Goal: Task Accomplishment & Management: Manage account settings

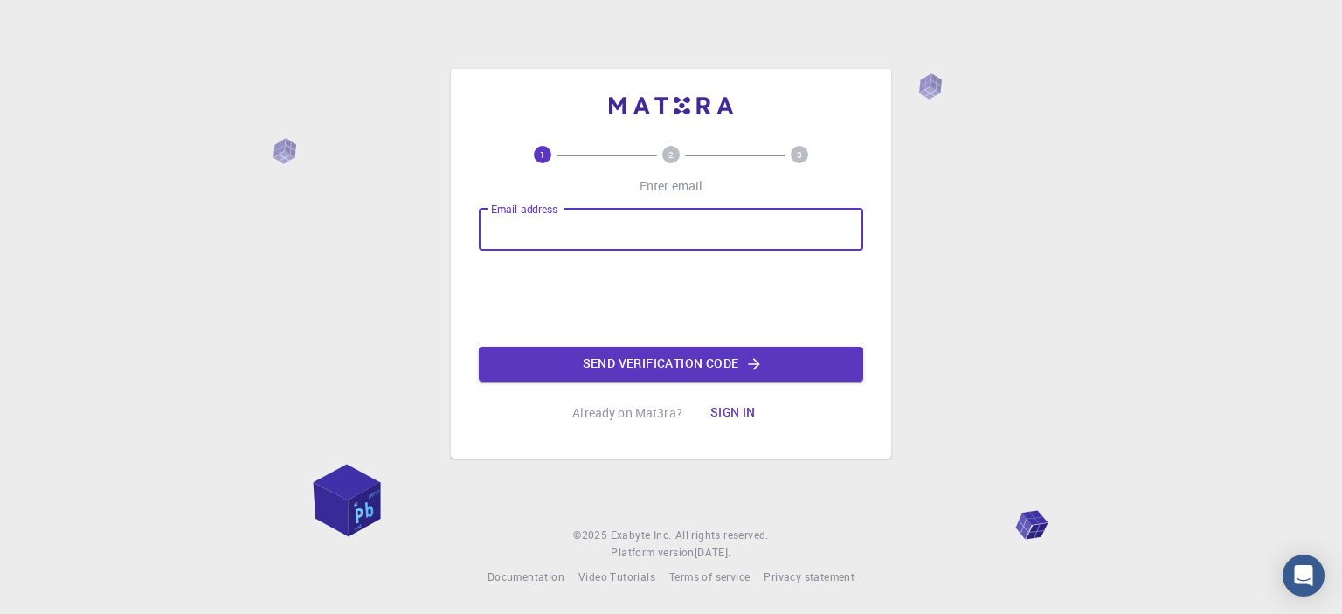
click at [559, 220] on input "Email address" at bounding box center [671, 230] width 384 height 42
type input "imanikh@gmail.com"
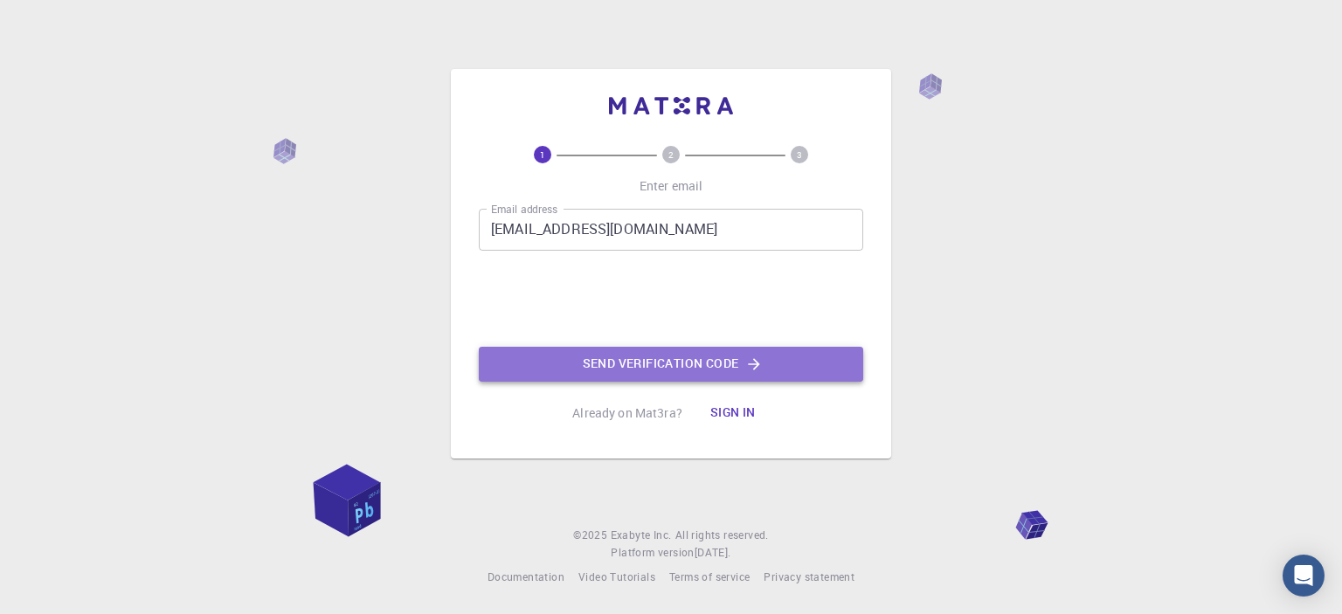
click at [656, 366] on button "Send verification code" at bounding box center [671, 364] width 384 height 35
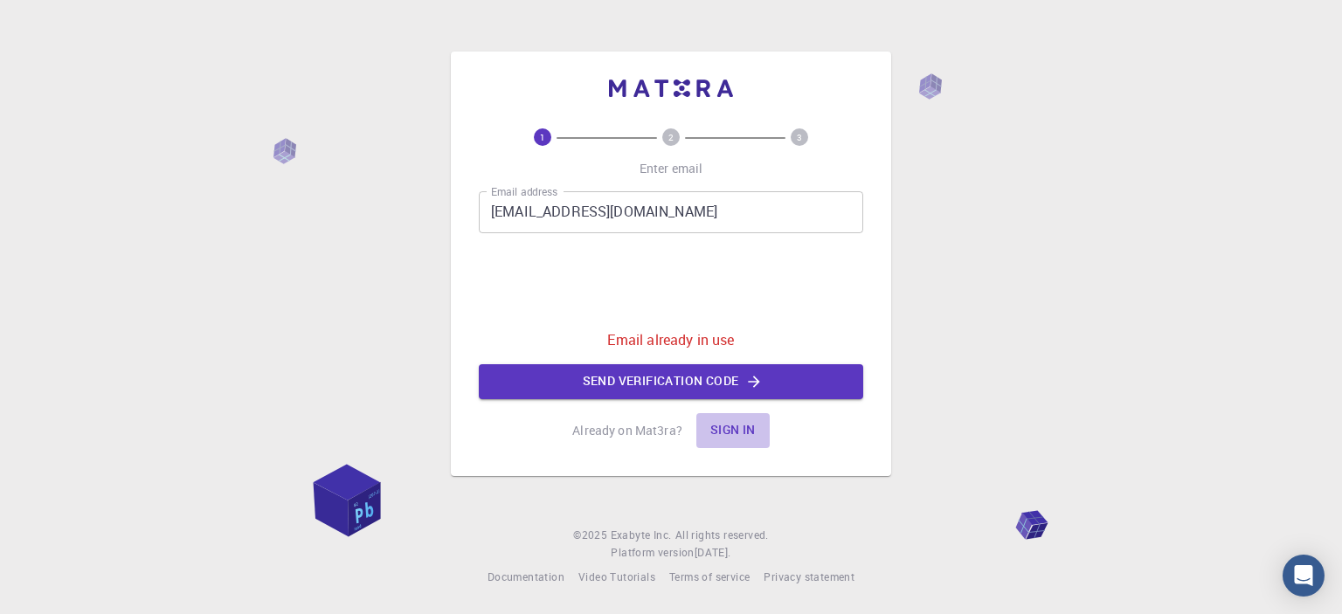
click at [730, 429] on button "Sign in" at bounding box center [732, 430] width 73 height 35
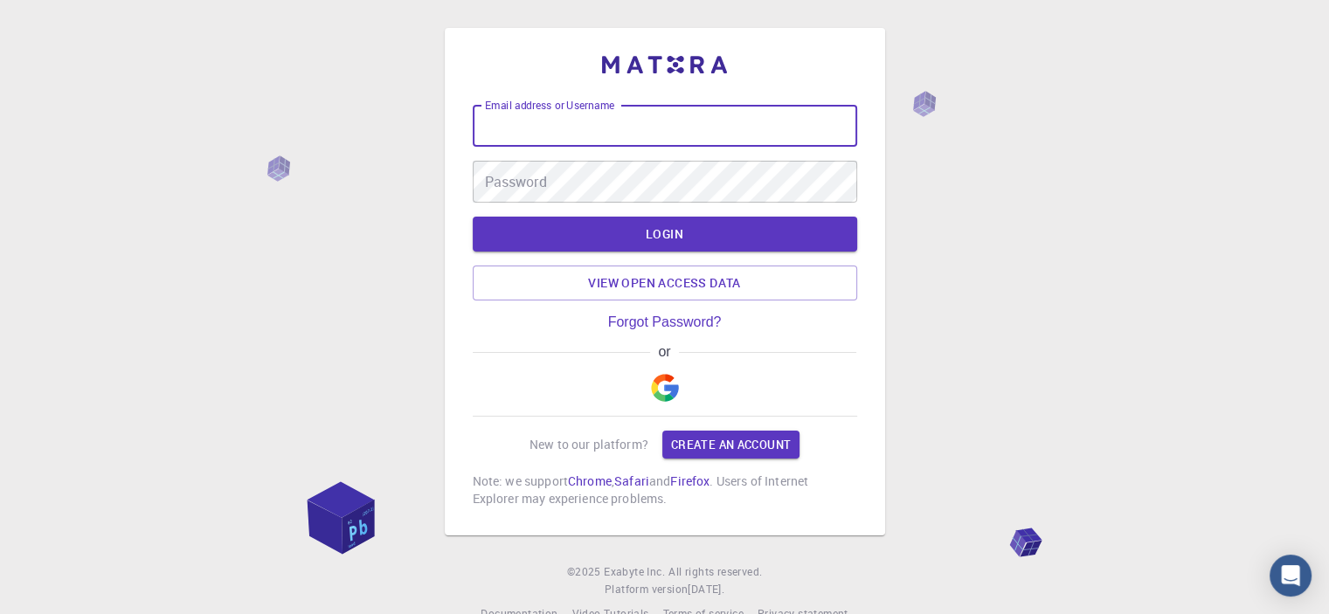
click at [587, 125] on input "Email address or Username" at bounding box center [665, 126] width 384 height 42
type input "ه"
type input "imanikh@gmail.com"
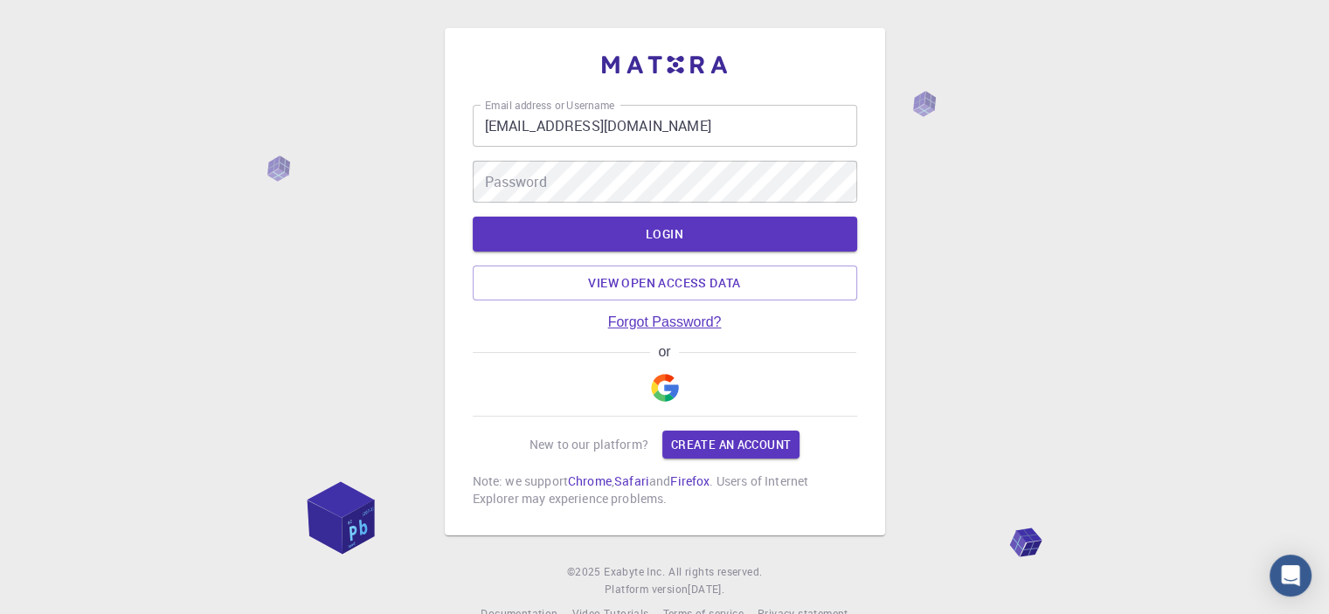
click at [661, 322] on link "Forgot Password?" at bounding box center [665, 323] width 114 height 16
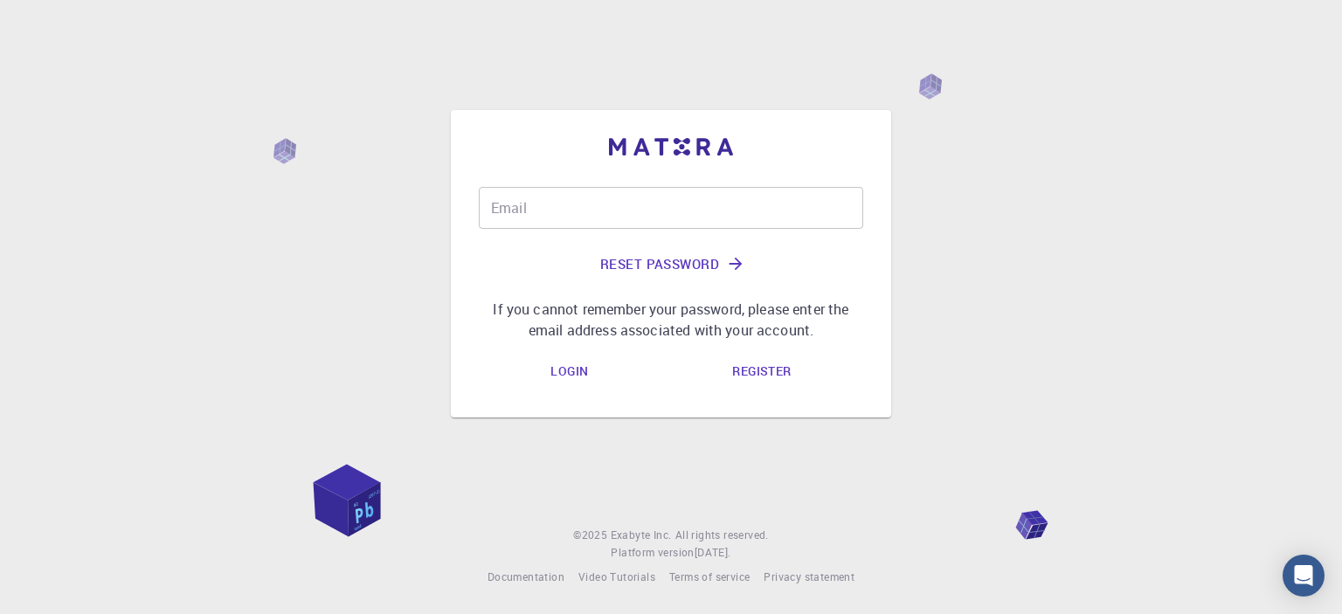
click at [545, 211] on input "Email" at bounding box center [671, 208] width 384 height 42
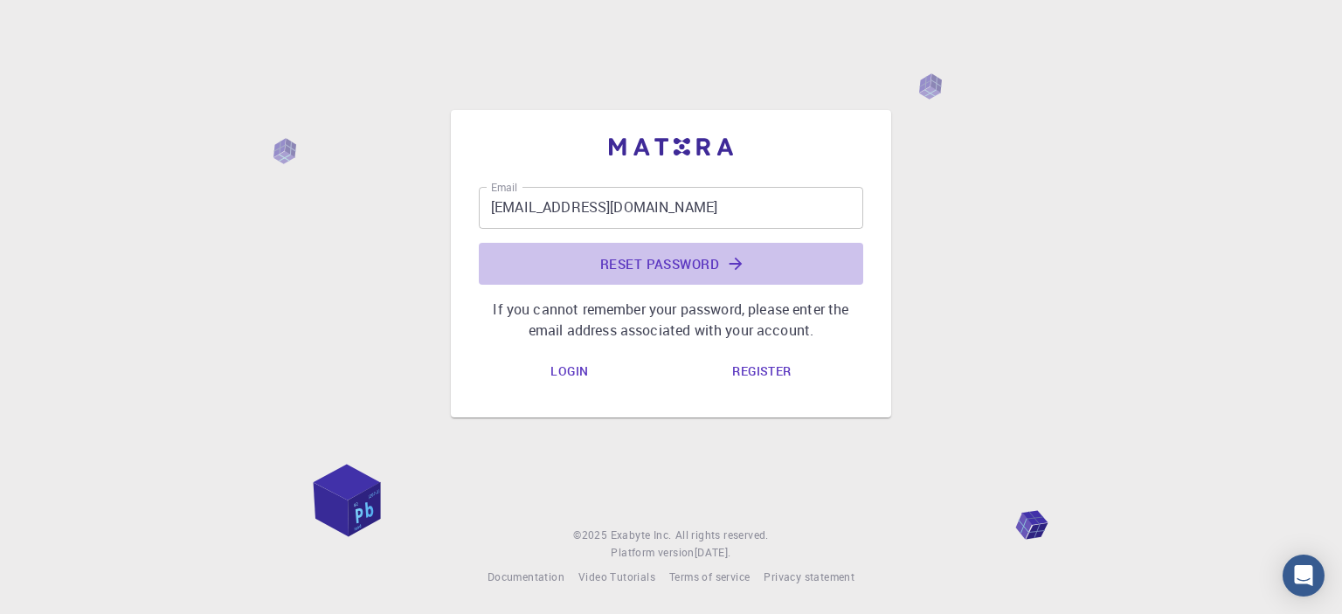
click at [656, 260] on button "Reset Password" at bounding box center [671, 264] width 384 height 42
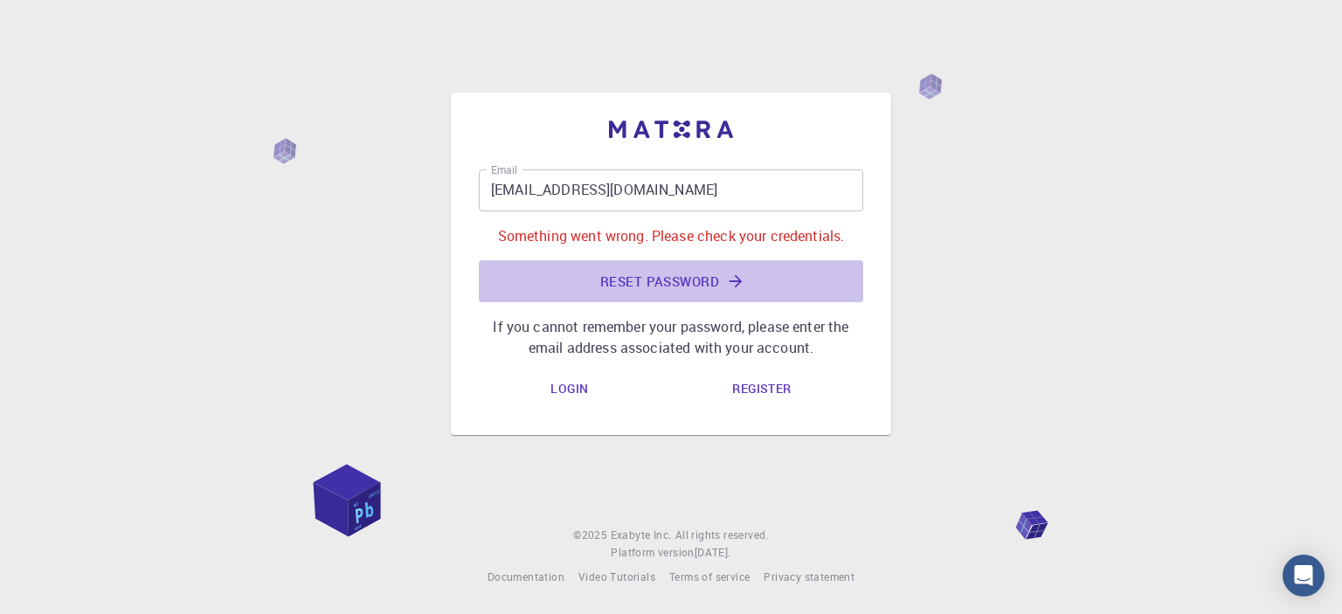
click at [669, 280] on button "Reset Password" at bounding box center [671, 281] width 384 height 42
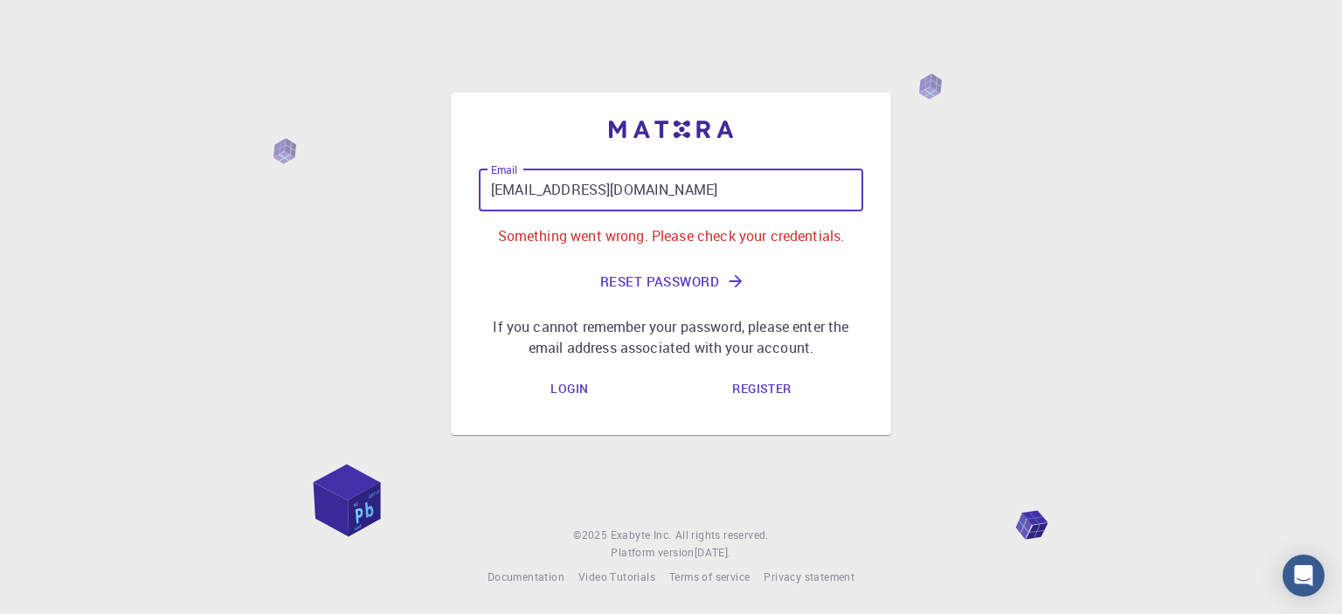
click at [631, 193] on input "imanihn@gmail.com" at bounding box center [671, 191] width 384 height 42
drag, startPoint x: 638, startPoint y: 196, endPoint x: 514, endPoint y: 197, distance: 124.1
click at [516, 197] on input "imanihn@gmail.com" at bounding box center [671, 191] width 384 height 42
drag, startPoint x: 491, startPoint y: 199, endPoint x: 479, endPoint y: 200, distance: 12.3
click at [489, 199] on input "imanihn@gmail.com" at bounding box center [671, 191] width 384 height 42
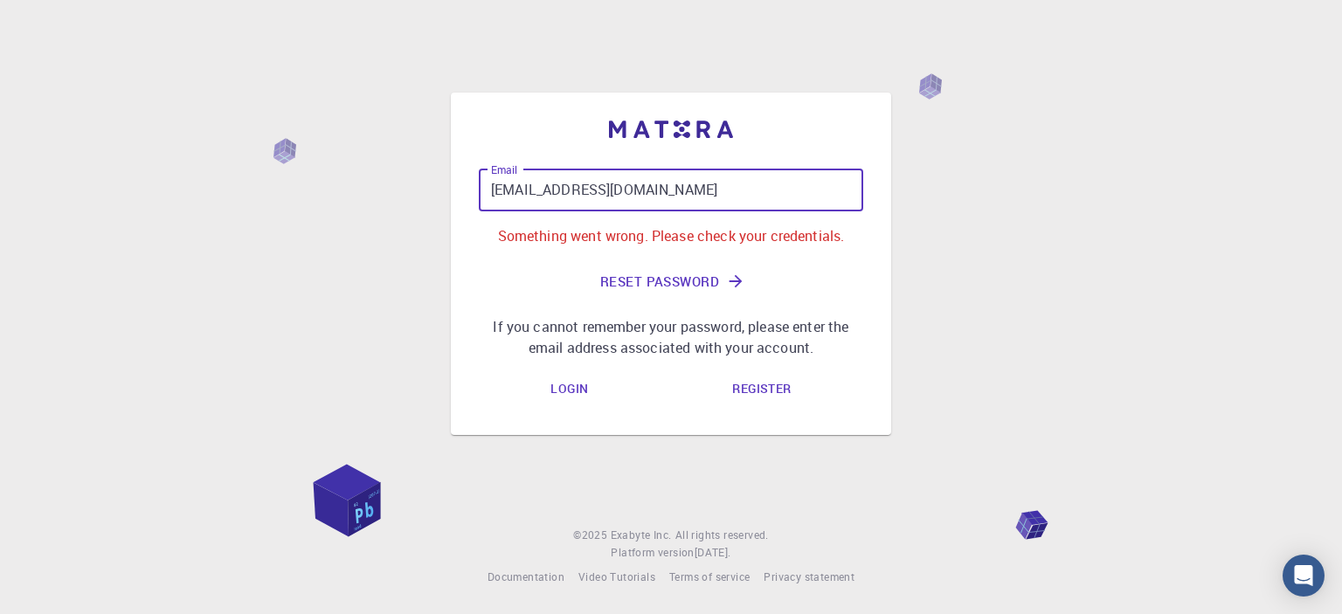
click at [474, 200] on div "Email imanihn@gmail.com Email Something went wrong. Please check your credentia…" at bounding box center [671, 264] width 440 height 343
drag, startPoint x: 488, startPoint y: 189, endPoint x: 651, endPoint y: 198, distance: 162.8
click at [651, 198] on input "imanihn@gmail.com" at bounding box center [671, 191] width 384 height 42
type input "imanikh@gmail.com"
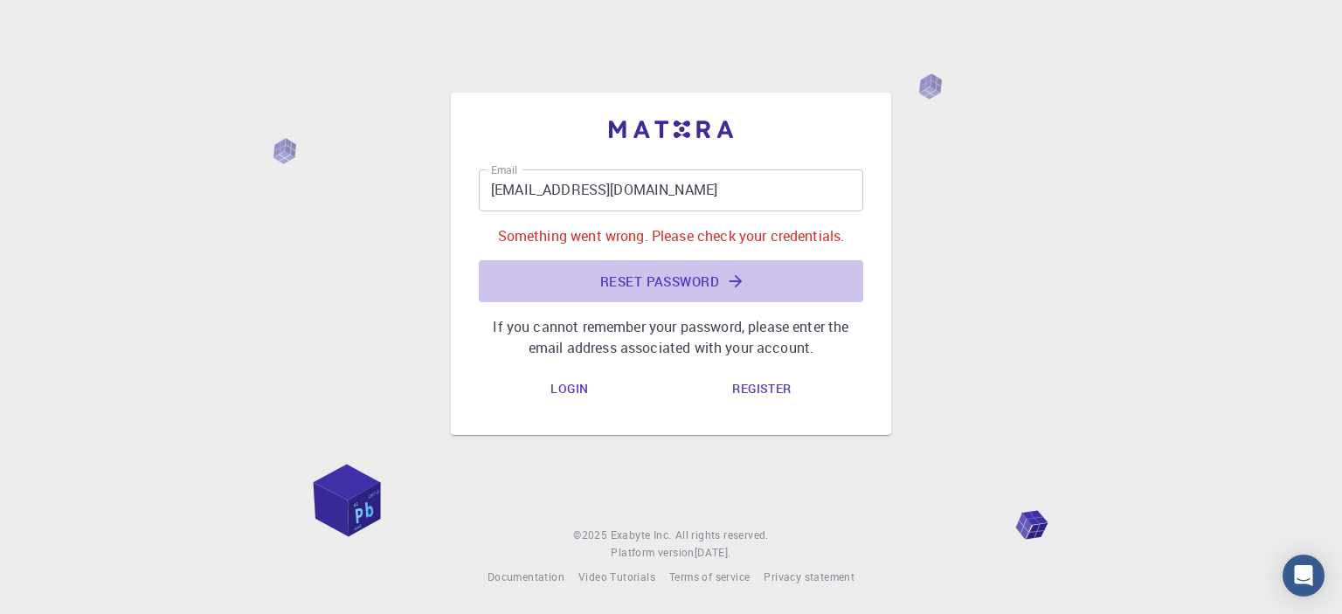
click at [654, 281] on button "Reset Password" at bounding box center [671, 281] width 384 height 42
click at [654, 281] on div "Email imanikh@gmail.com Email Something went wrong. Please check your credentia…" at bounding box center [671, 264] width 384 height 189
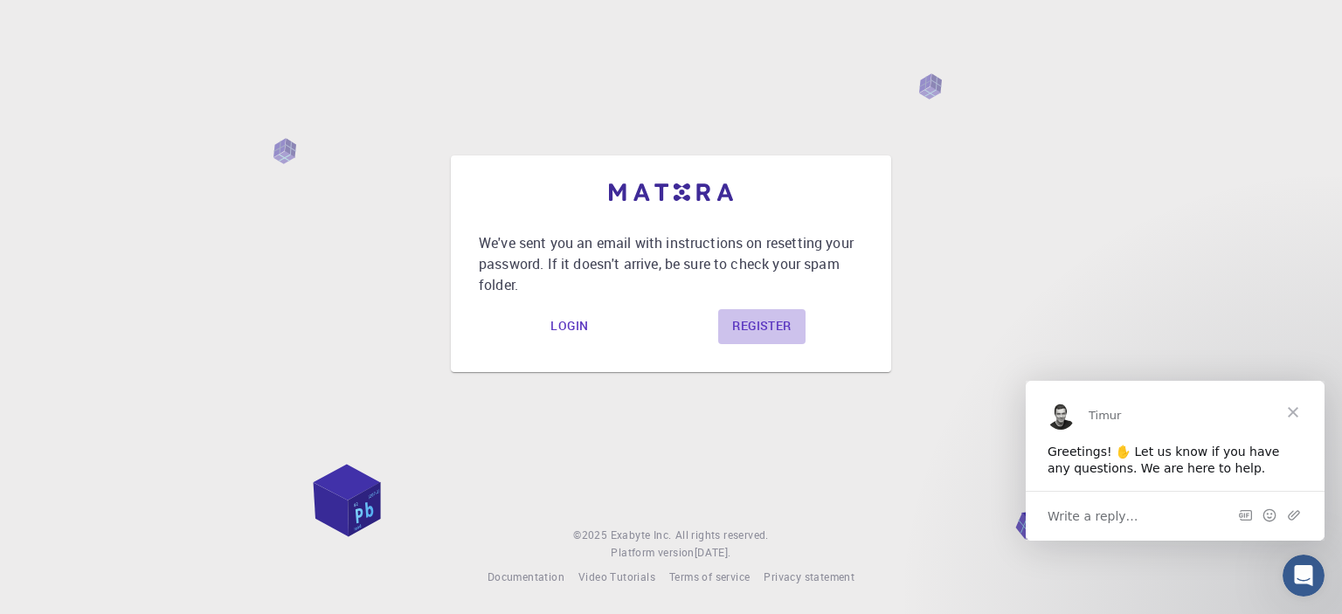
click at [760, 323] on link "Register" at bounding box center [761, 326] width 87 height 35
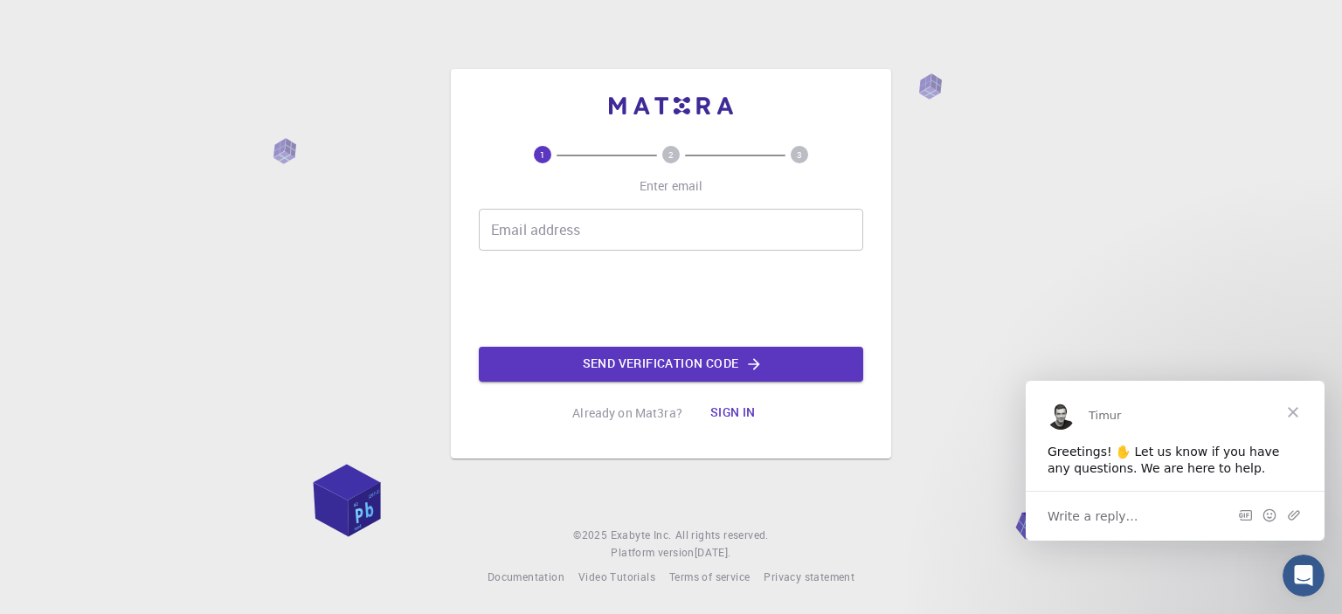
click at [542, 230] on input "Email address" at bounding box center [671, 230] width 384 height 42
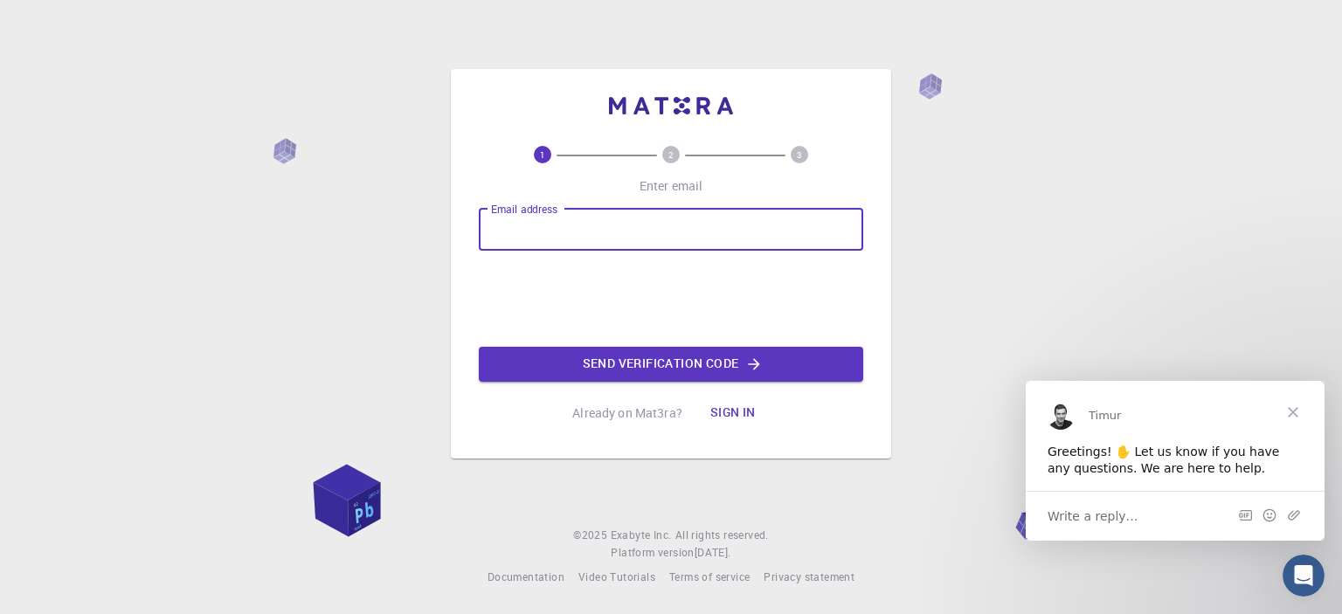
type input "imanikh@gmail.com"
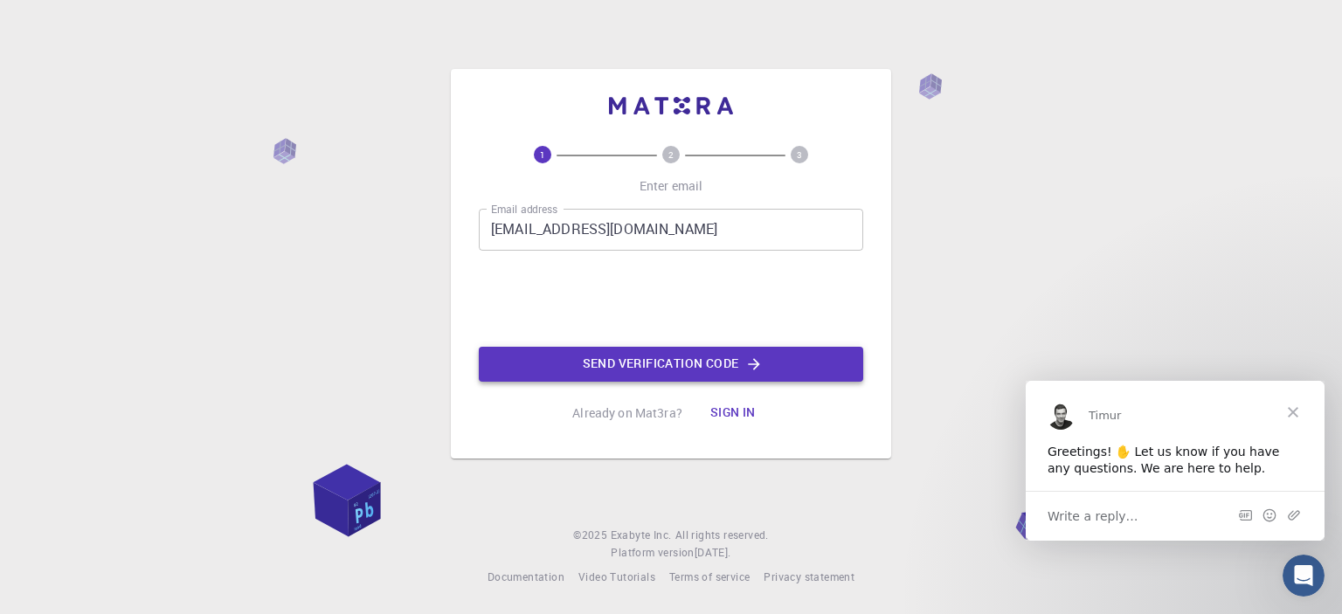
click at [647, 366] on button "Send verification code" at bounding box center [671, 364] width 384 height 35
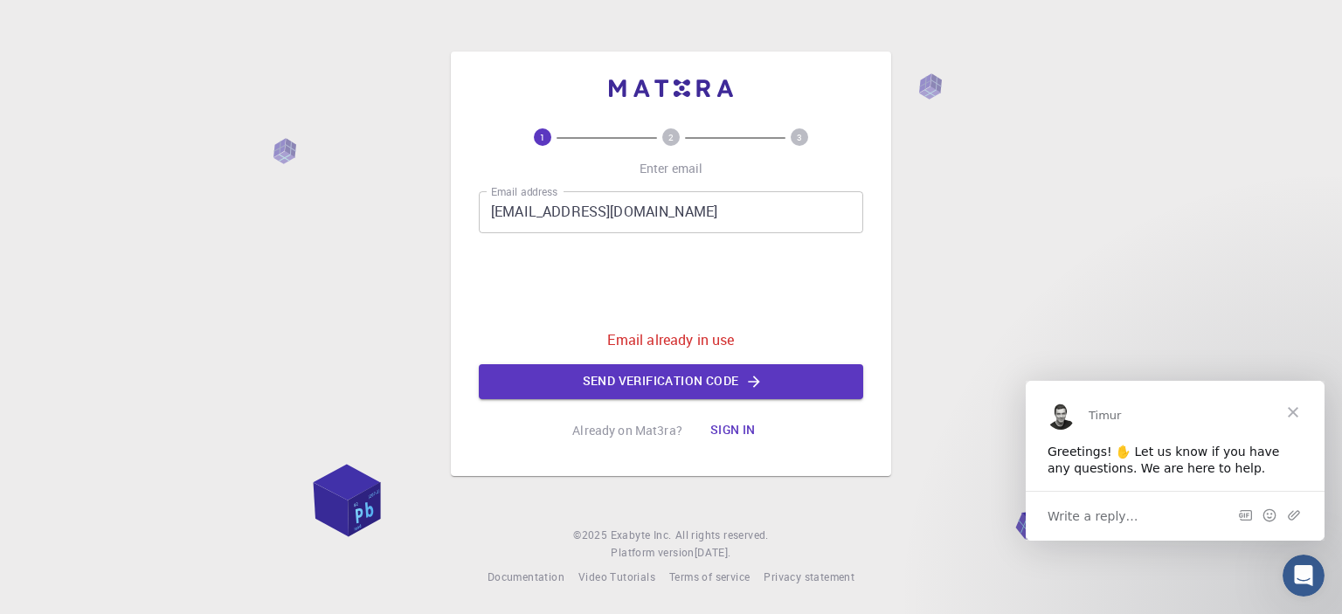
click at [391, 68] on div "1 2 3 Enter email Email address imanikh@gmail.com Email address 0cAFcWeA5vrs43c…" at bounding box center [671, 307] width 1342 height 614
click at [737, 426] on button "Sign in" at bounding box center [732, 430] width 73 height 35
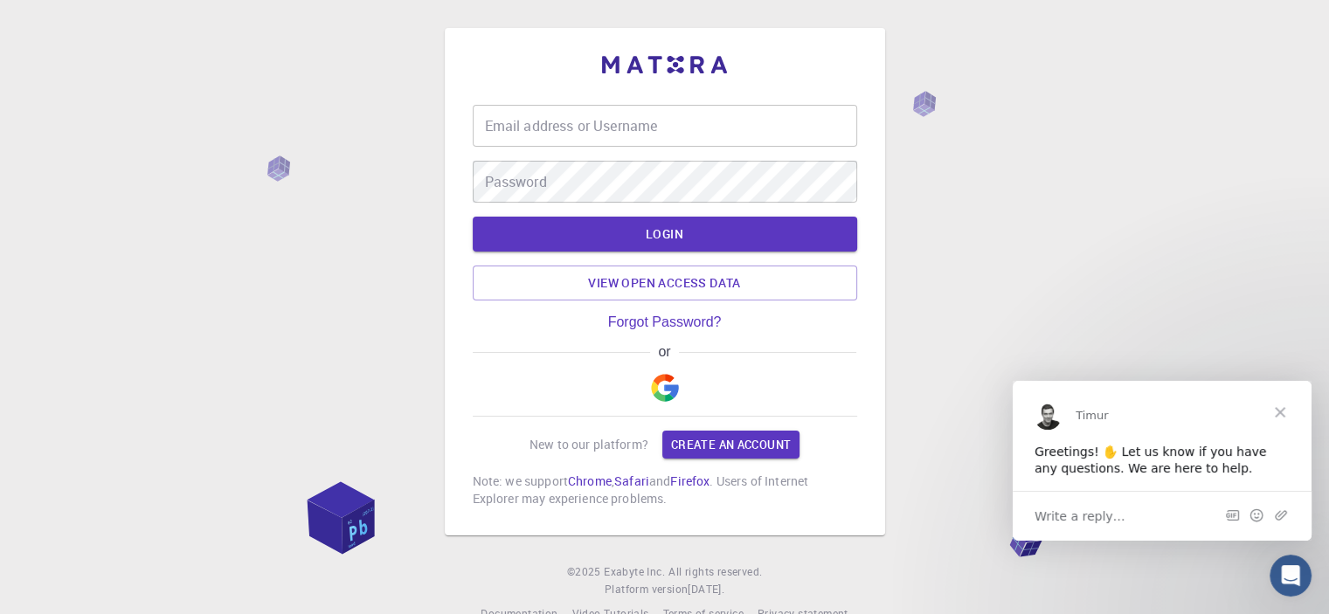
click at [566, 123] on input "Email address or Username" at bounding box center [665, 126] width 384 height 42
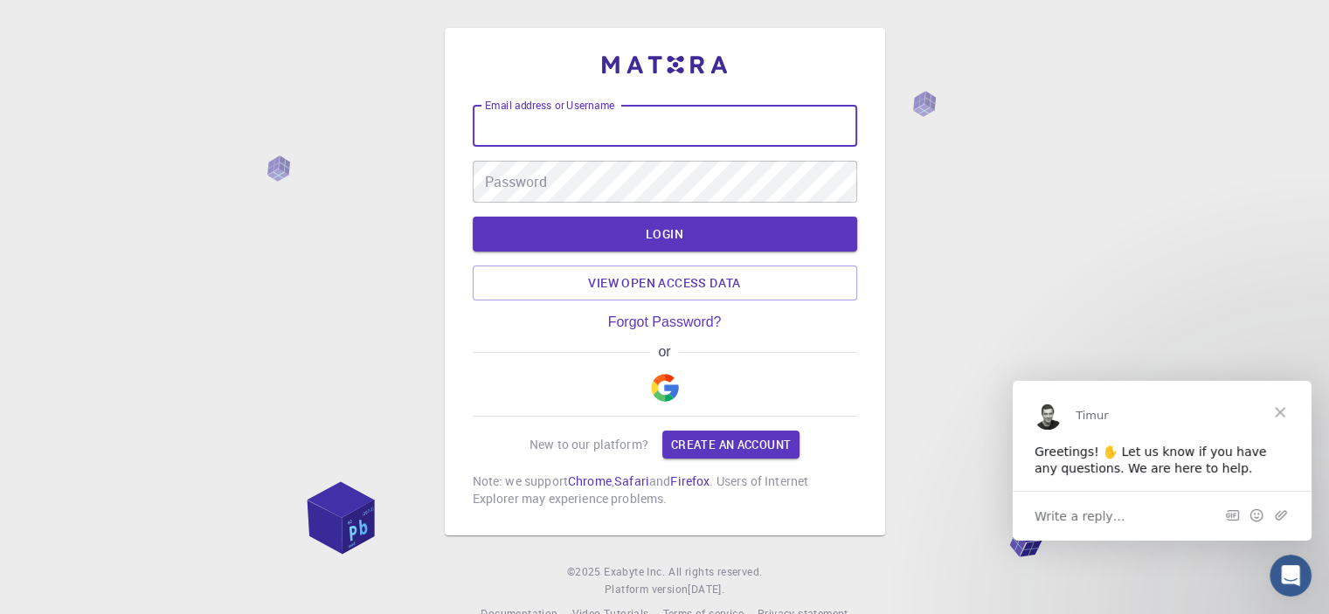
click at [566, 123] on input "Email address or Username" at bounding box center [665, 126] width 384 height 42
type input "imanikh@gmail.com"
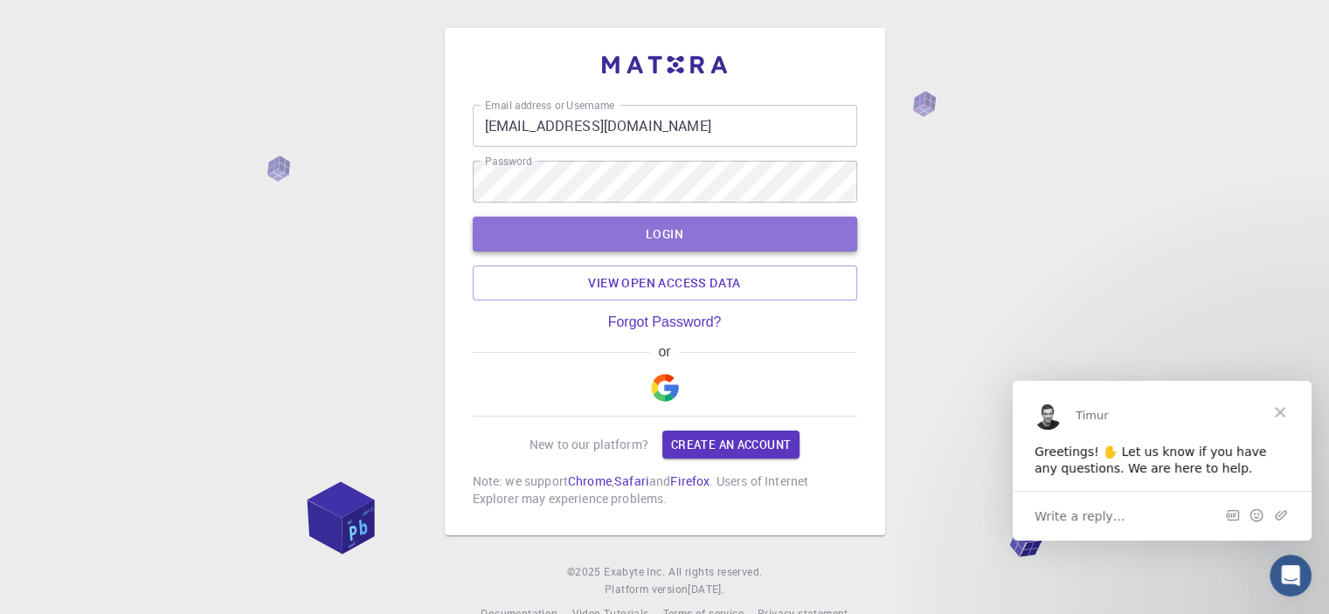
click at [654, 228] on button "LOGIN" at bounding box center [665, 234] width 384 height 35
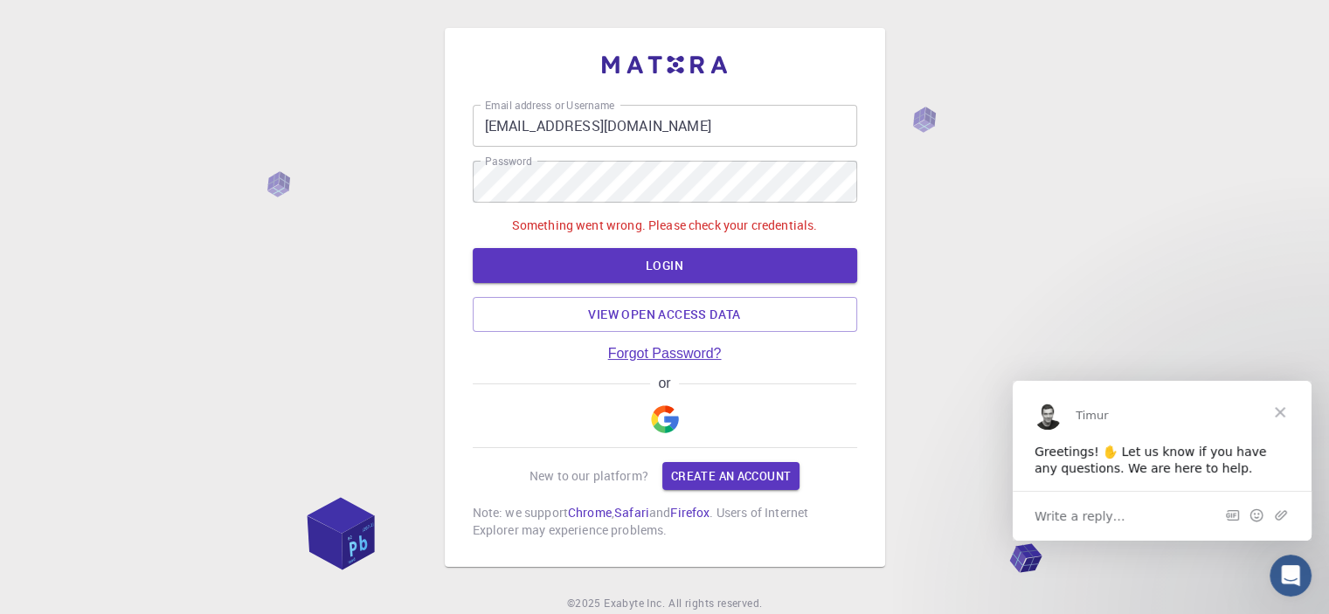
click at [672, 350] on link "Forgot Password?" at bounding box center [665, 354] width 114 height 16
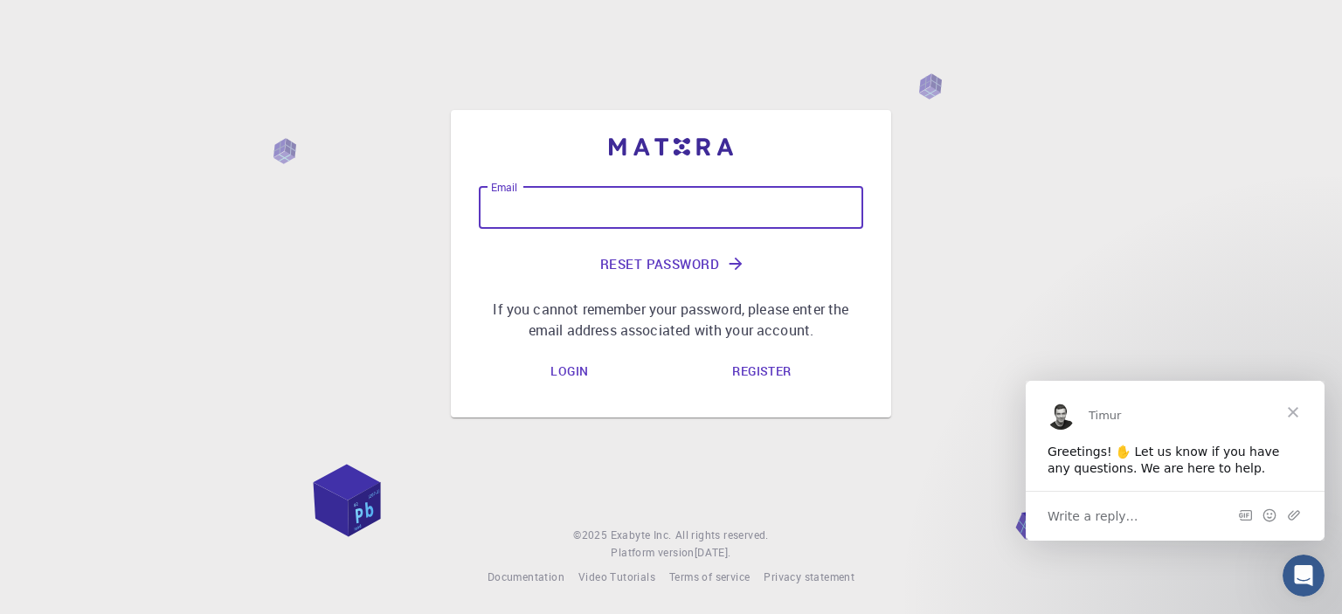
click at [517, 207] on input "Email" at bounding box center [671, 208] width 384 height 42
type input "i"
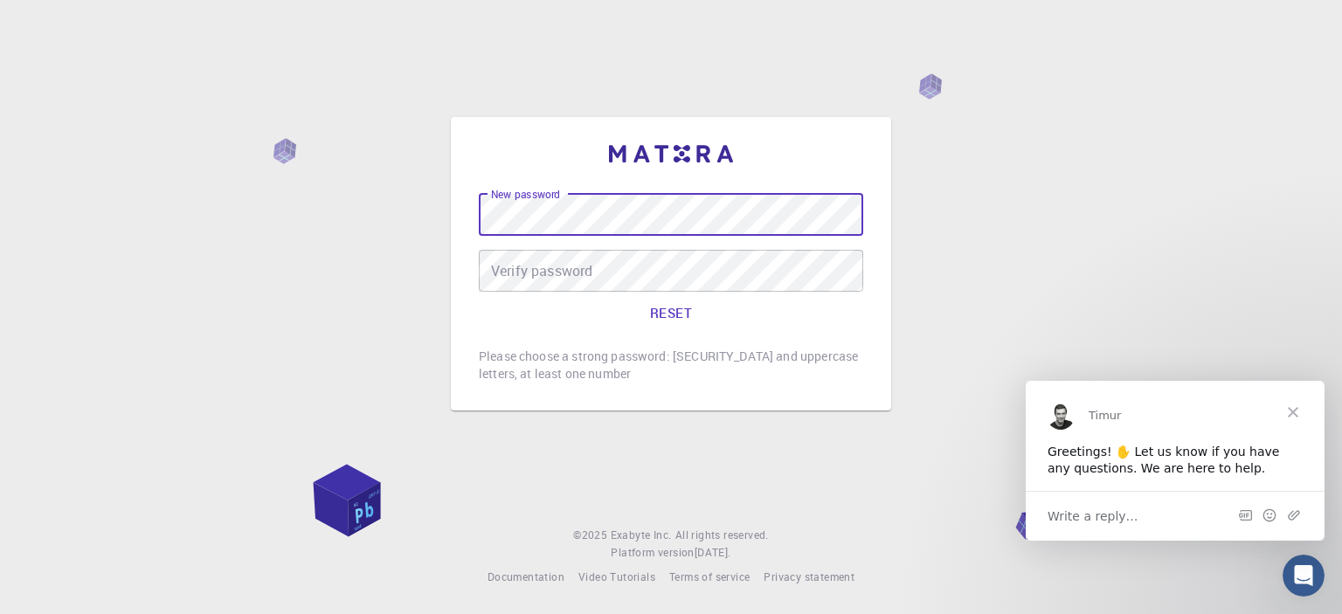
click at [535, 262] on div "Verify password Verify password" at bounding box center [671, 271] width 384 height 42
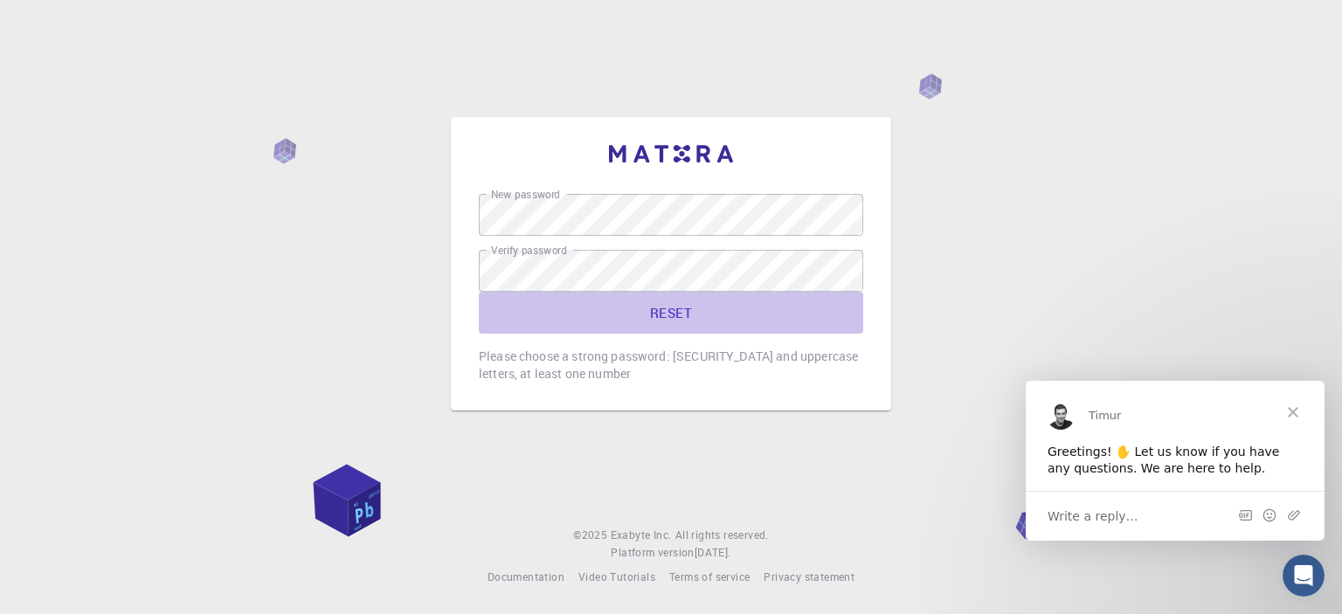
click at [668, 307] on button "RESET" at bounding box center [671, 313] width 384 height 42
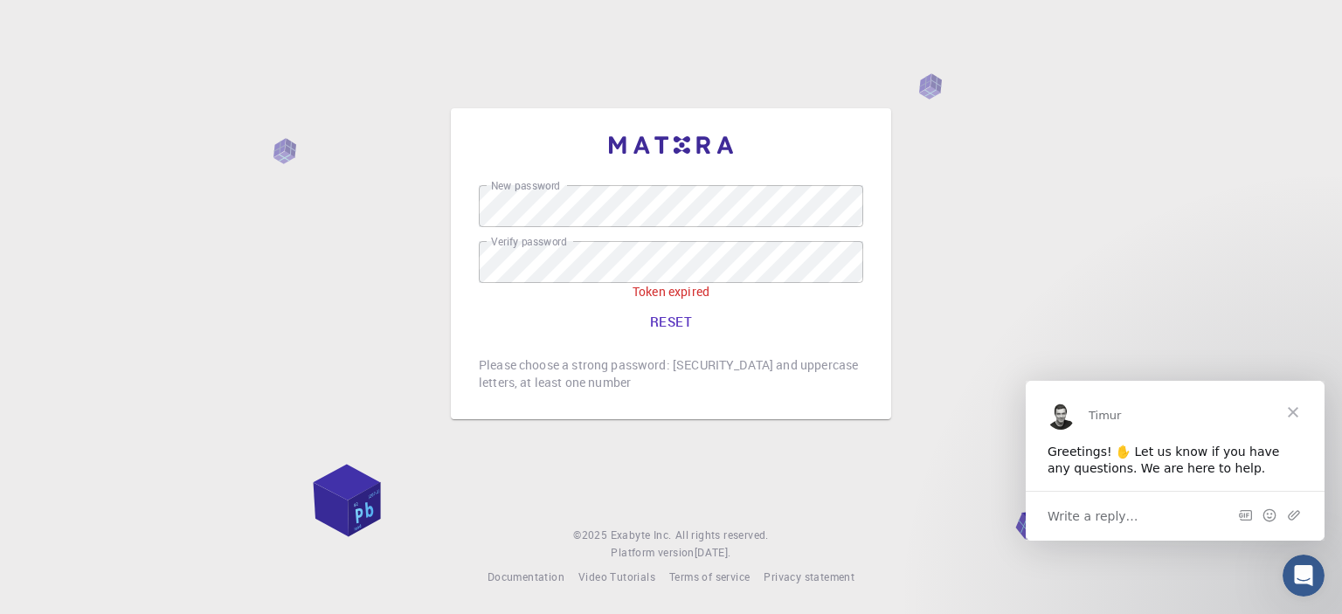
click at [663, 317] on button "RESET" at bounding box center [671, 322] width 384 height 42
click at [1292, 410] on span "Close" at bounding box center [1293, 411] width 63 height 63
click at [1292, 411] on div "New password New password Verify password Verify password Token expired RESET P…" at bounding box center [671, 307] width 1342 height 614
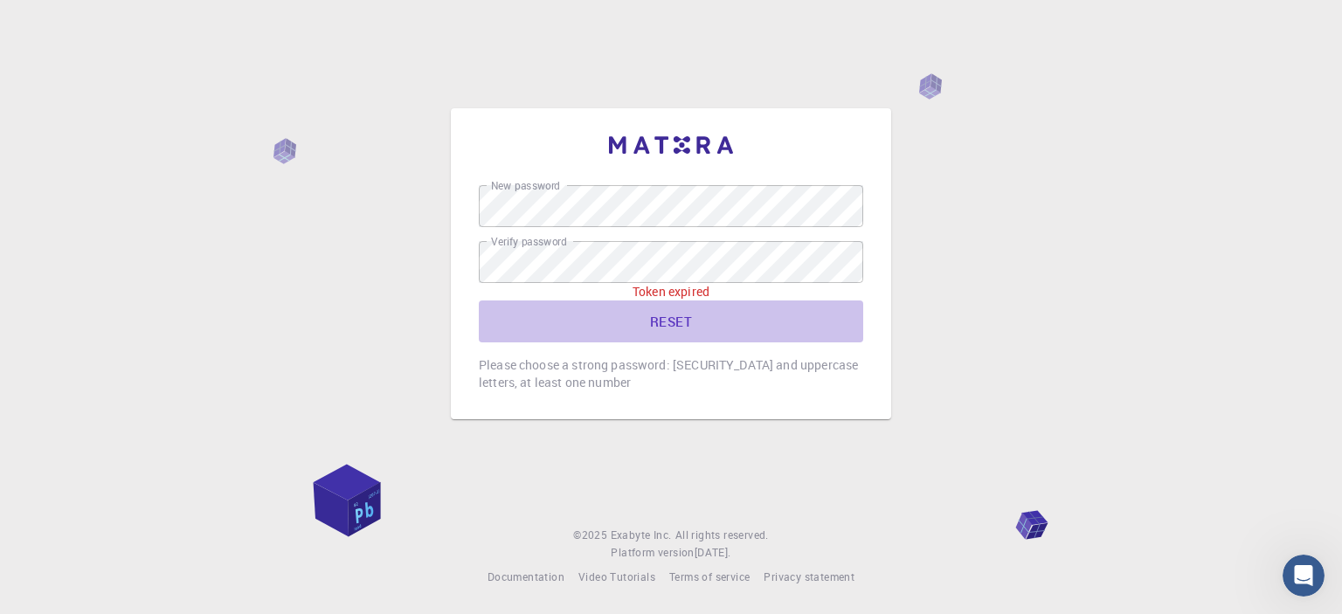
click at [672, 318] on button "RESET" at bounding box center [671, 322] width 384 height 42
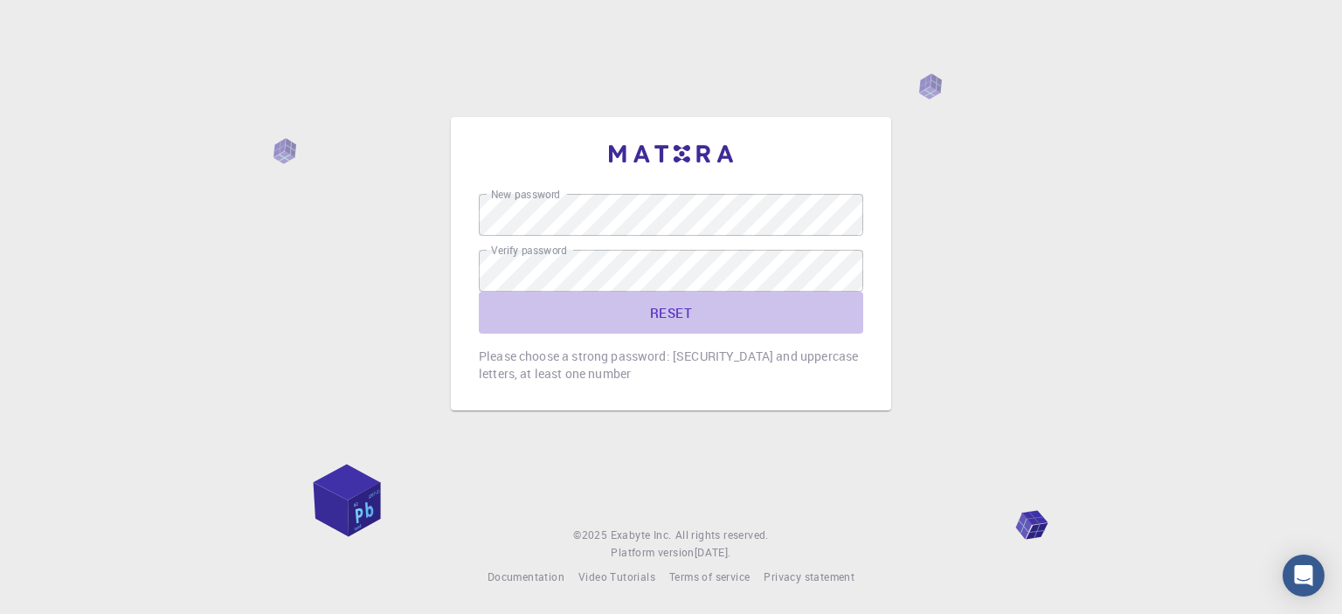
click at [647, 310] on button "RESET" at bounding box center [671, 313] width 384 height 42
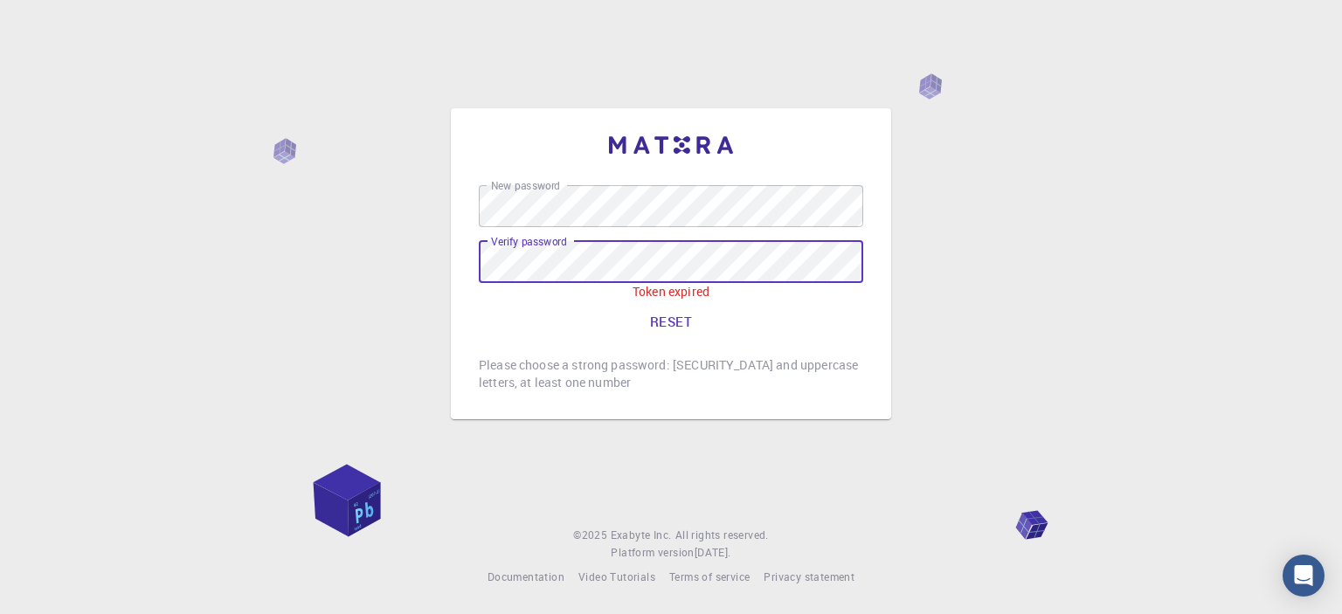
click at [664, 316] on button "RESET" at bounding box center [671, 322] width 384 height 42
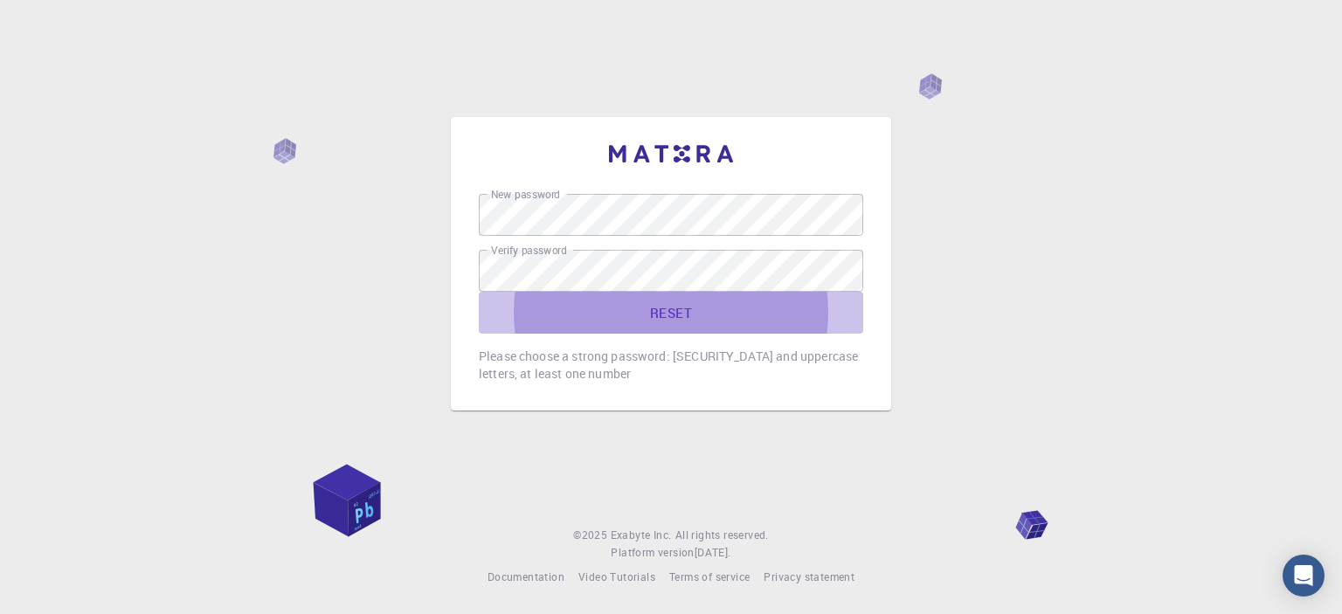
click at [665, 307] on button "RESET" at bounding box center [671, 313] width 384 height 42
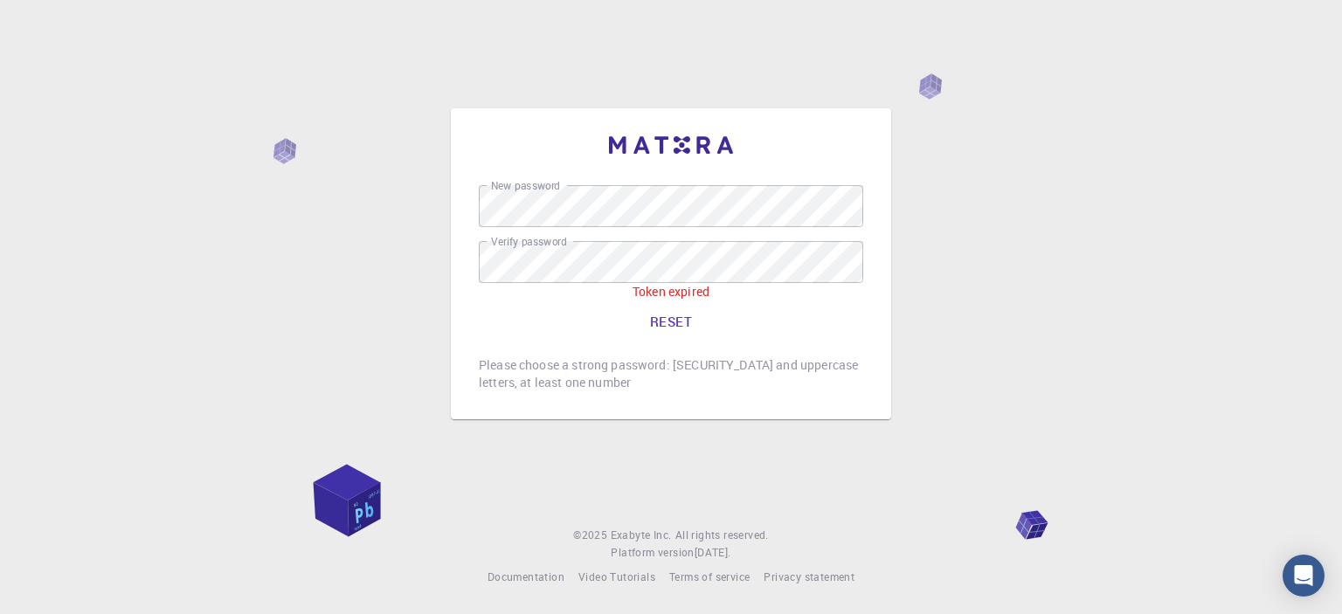
click at [668, 322] on button "RESET" at bounding box center [671, 322] width 384 height 42
click at [936, 297] on div "New password New password Verify password Verify password Token expired RESET P…" at bounding box center [671, 307] width 1342 height 614
